Goal: Information Seeking & Learning: Find specific fact

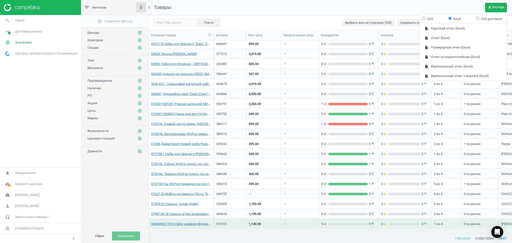
scroll to position [183, 358]
click at [495, 6] on span "get_app Экспорт" at bounding box center [496, 8] width 17 height 4
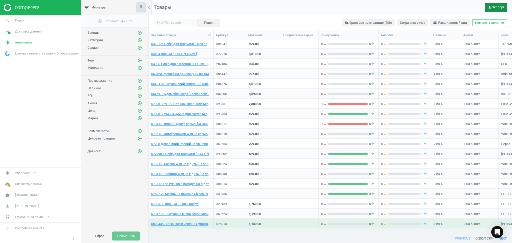
click at [495, 6] on span "get_app Экспорт" at bounding box center [496, 8] width 17 height 4
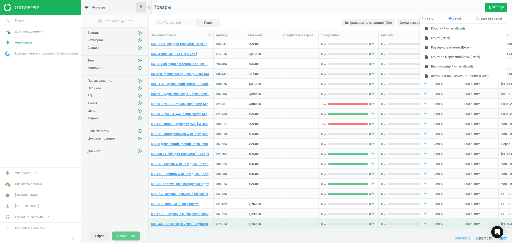
click at [95, 235] on button "Сброс" at bounding box center [100, 236] width 20 height 9
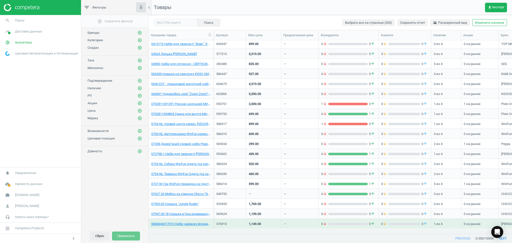
click at [96, 235] on button "Сброс" at bounding box center [100, 236] width 20 height 9
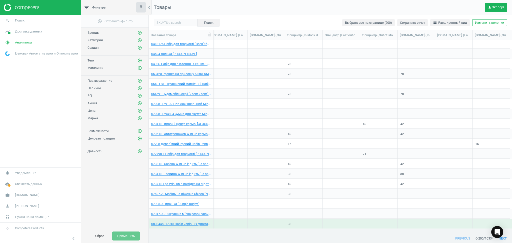
scroll to position [0, 0]
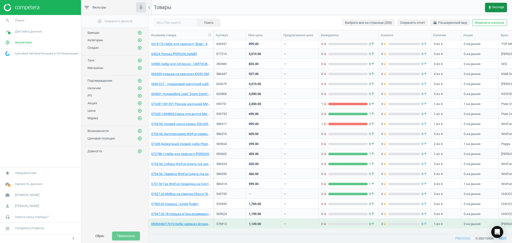
click at [497, 6] on span "get_app Экспорт" at bounding box center [496, 8] width 17 height 4
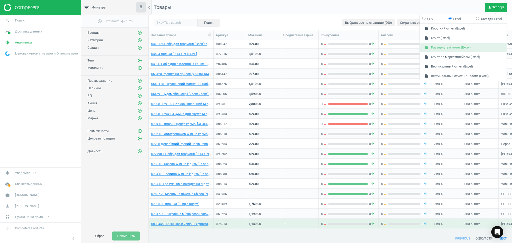
click at [447, 49] on button "insert_drive_file Развернутый отчет (Excel)" at bounding box center [463, 48] width 87 height 10
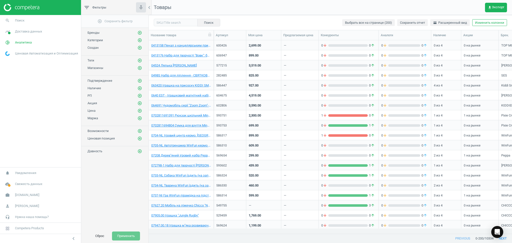
scroll to position [1332, 0]
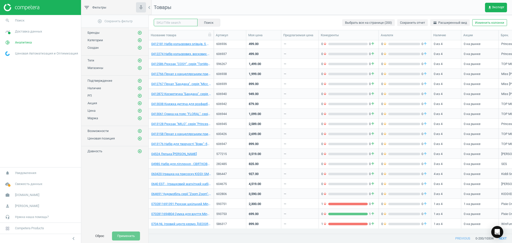
click at [169, 24] on input "text" at bounding box center [176, 23] width 44 height 8
paste input "604190"
type input "604190"
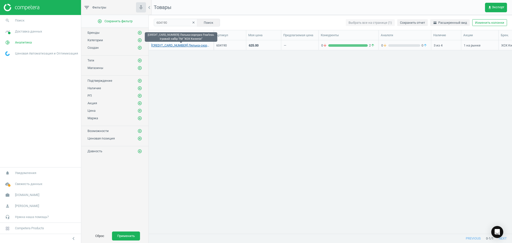
click at [184, 46] on link "[CREDIT_CARD_NUMBER] Лялька-сюрприз Fearless. Ігровий набір TM "XOX Kweenie"" at bounding box center [181, 45] width 60 height 5
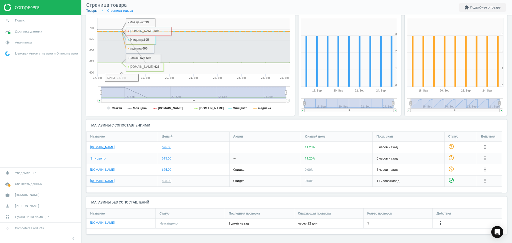
click at [90, 11] on link "Товары" at bounding box center [91, 11] width 11 height 4
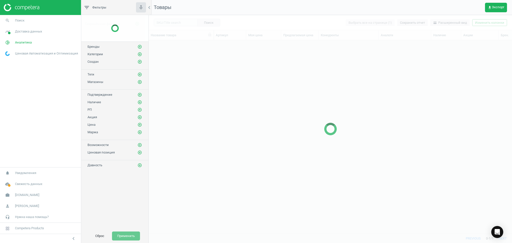
scroll to position [183, 358]
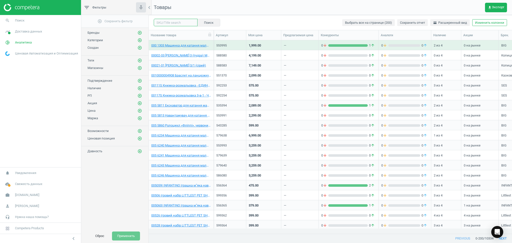
click at [177, 22] on input "text" at bounding box center [176, 23] width 44 height 8
paste input "604191"
type input "604191"
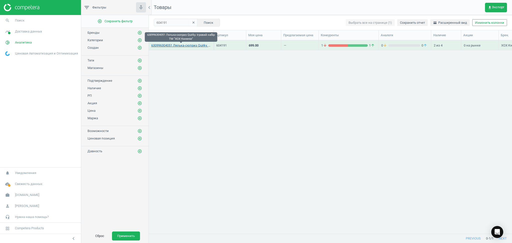
click at [179, 45] on link "630996304051 Лялька-сюприз Quirky. Ігровий набір TM "XOX Kweenie"" at bounding box center [181, 45] width 60 height 5
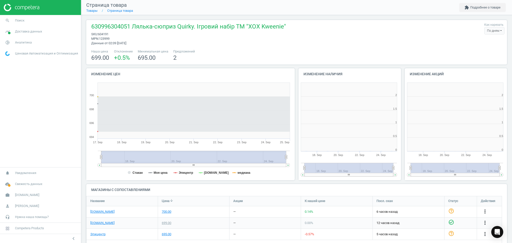
scroll to position [110, 216]
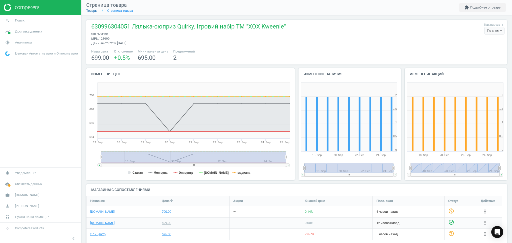
click at [93, 11] on link "Товары" at bounding box center [91, 11] width 11 height 4
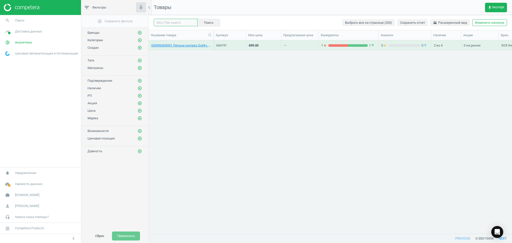
click at [178, 24] on input "text" at bounding box center [176, 23] width 44 height 8
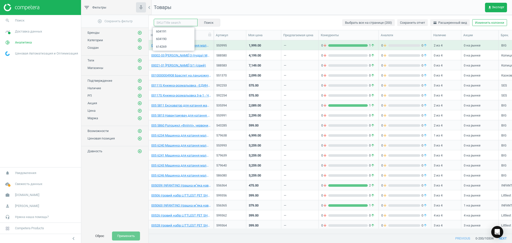
paste input "604192"
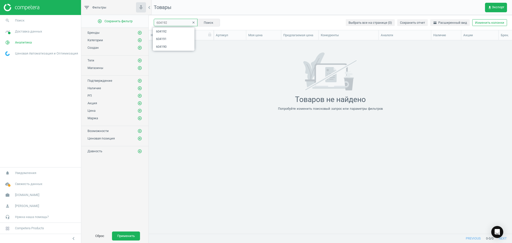
drag, startPoint x: 175, startPoint y: 20, endPoint x: 90, endPoint y: 31, distance: 85.5
click at [90, 31] on div "filter_list Фильтры chevron_left add_circle_outline Сохранить фильтр Бренды add…" at bounding box center [296, 121] width 431 height 243
paste input "3"
drag, startPoint x: 161, startPoint y: 21, endPoint x: 136, endPoint y: 21, distance: 25.5
click at [136, 21] on div "filter_list Фильтры chevron_left add_circle_outline Сохранить фильтр Бренды add…" at bounding box center [296, 121] width 431 height 243
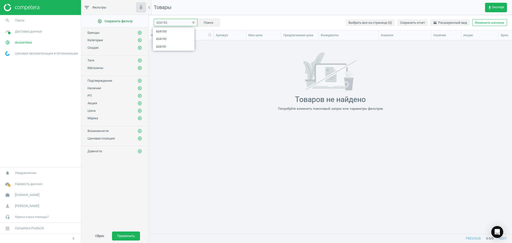
paste input "4"
type input "604194"
click at [192, 23] on icon "clear" at bounding box center [194, 23] width 4 height 4
